Goal: Task Accomplishment & Management: Manage account settings

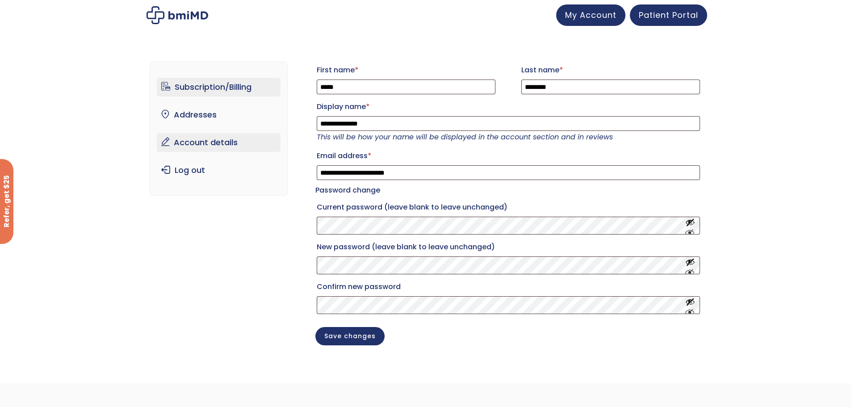
click at [219, 85] on link "Subscription/Billing" at bounding box center [219, 87] width 124 height 19
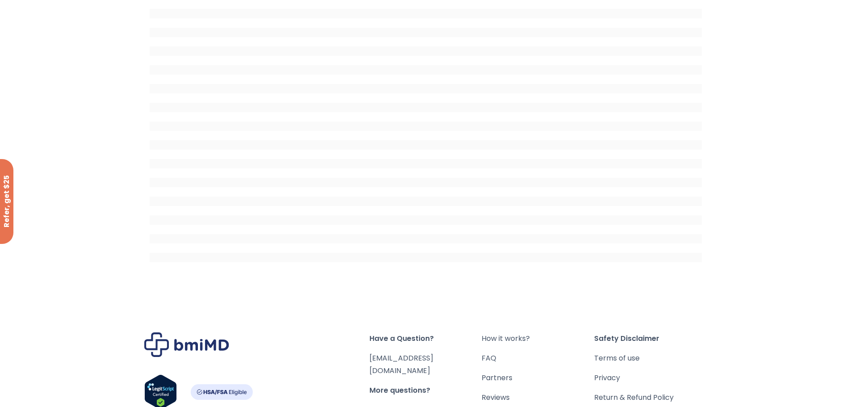
scroll to position [89, 0]
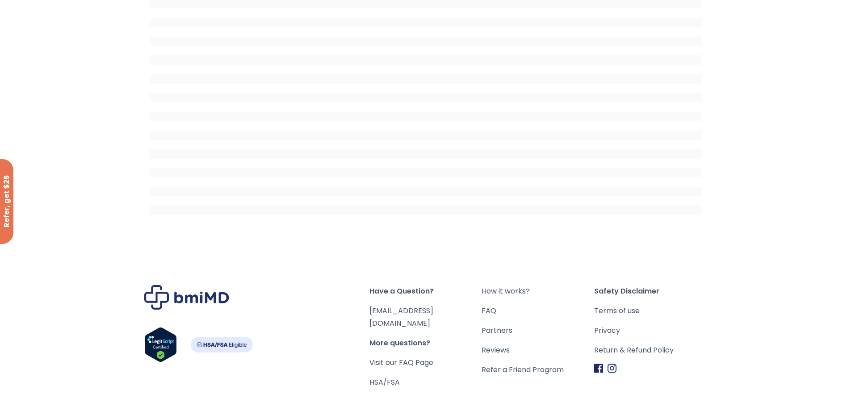
click at [413, 293] on span "Have a Question?" at bounding box center [425, 291] width 113 height 13
click at [287, 254] on div "Have a Question? orders@bmiMD.com More questions? Visit our FAQ Page HSA/FSA Ho…" at bounding box center [425, 353] width 663 height 226
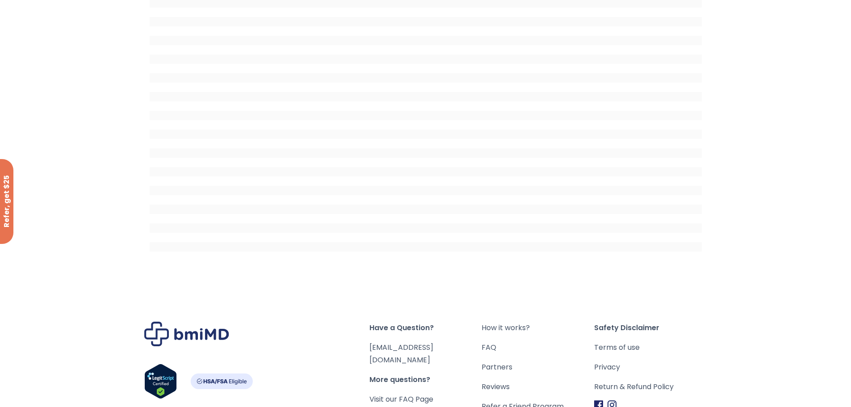
scroll to position [0, 0]
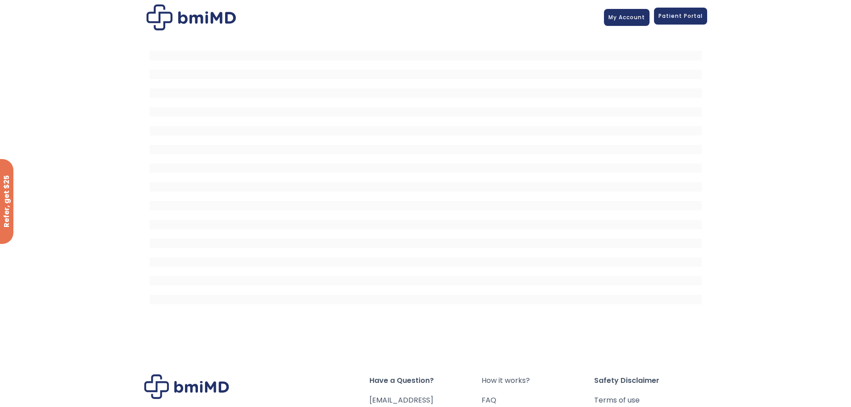
click at [679, 18] on span "Patient Portal" at bounding box center [680, 16] width 44 height 8
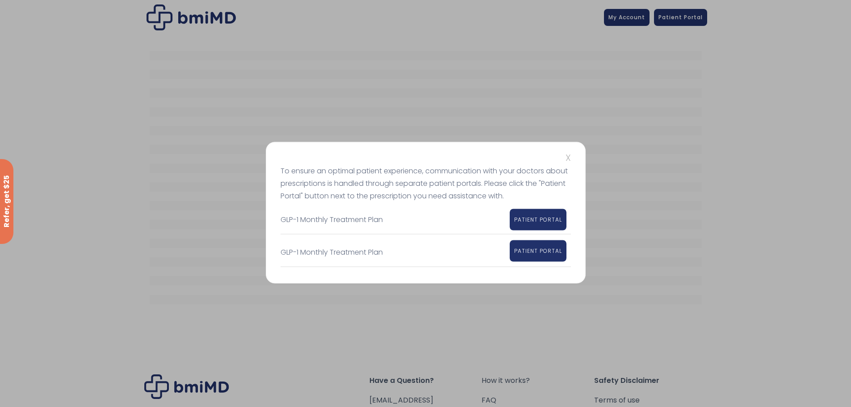
click at [534, 251] on span "PATIENT PORTAL" at bounding box center [538, 251] width 48 height 8
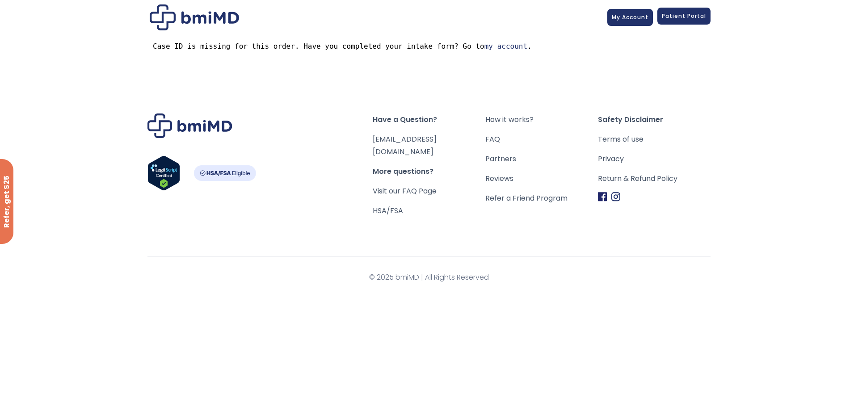
click at [678, 18] on span "Patient Portal" at bounding box center [683, 16] width 44 height 8
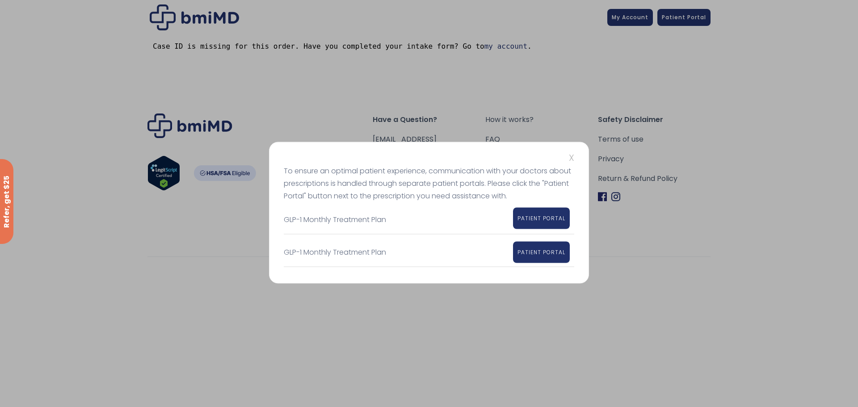
click at [533, 220] on span "PATIENT PORTAL" at bounding box center [541, 218] width 48 height 8
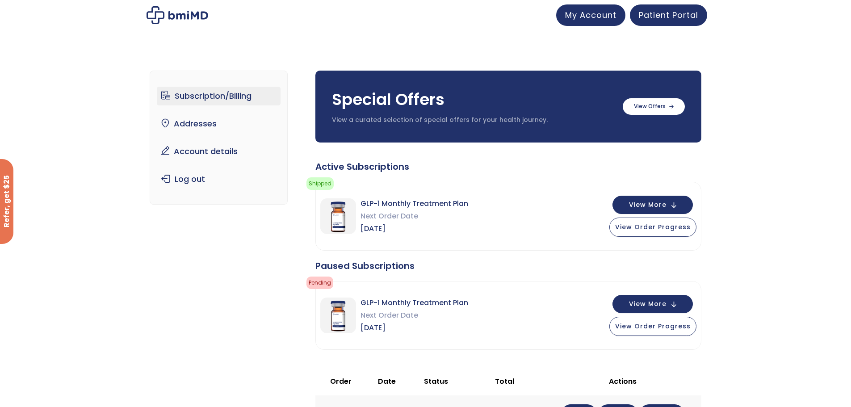
click at [214, 96] on link "Subscription/Billing" at bounding box center [219, 96] width 124 height 19
